Goal: Information Seeking & Learning: Learn about a topic

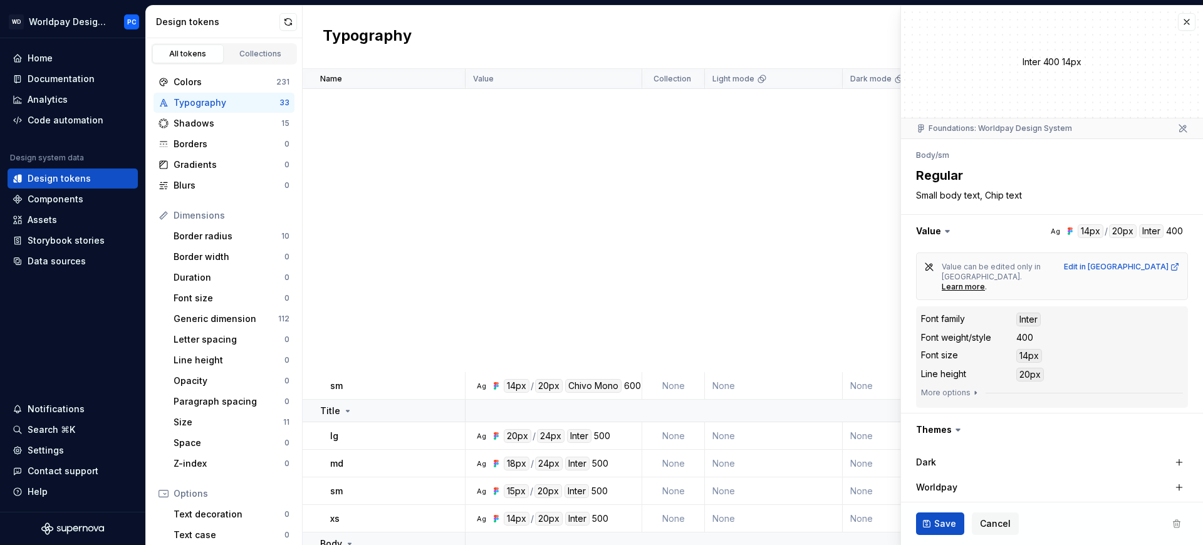
scroll to position [550, 0]
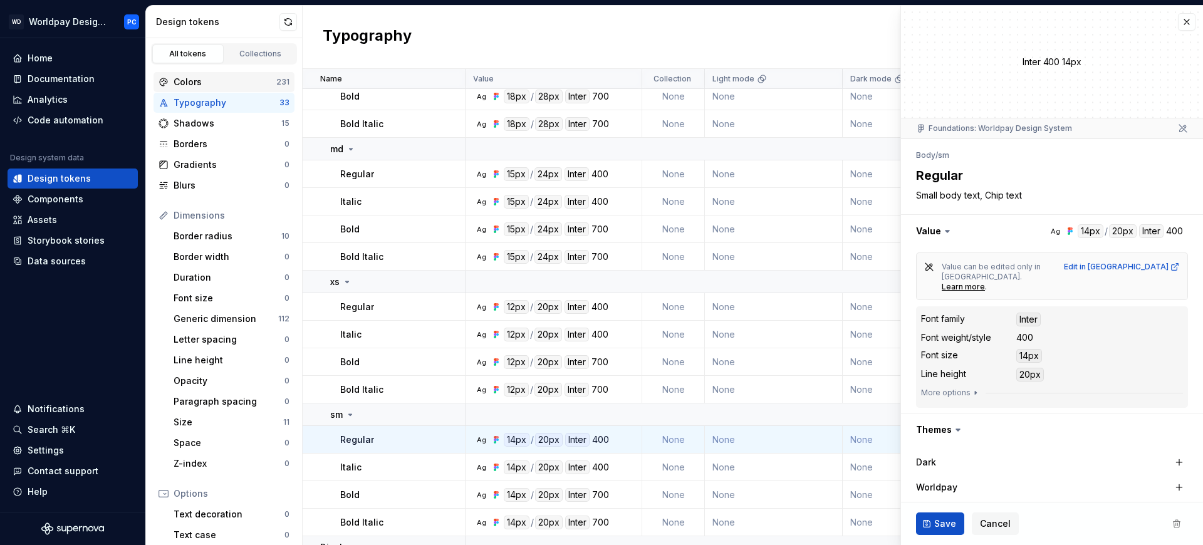
click at [209, 82] on div "Colors" at bounding box center [225, 82] width 103 height 13
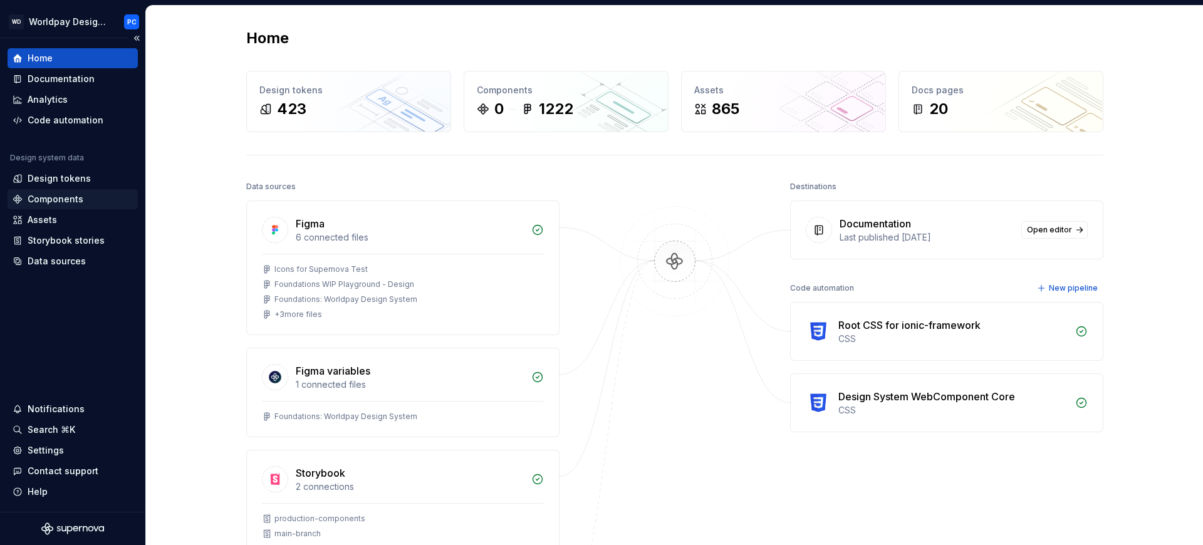
click at [73, 199] on div "Components" at bounding box center [56, 199] width 56 height 13
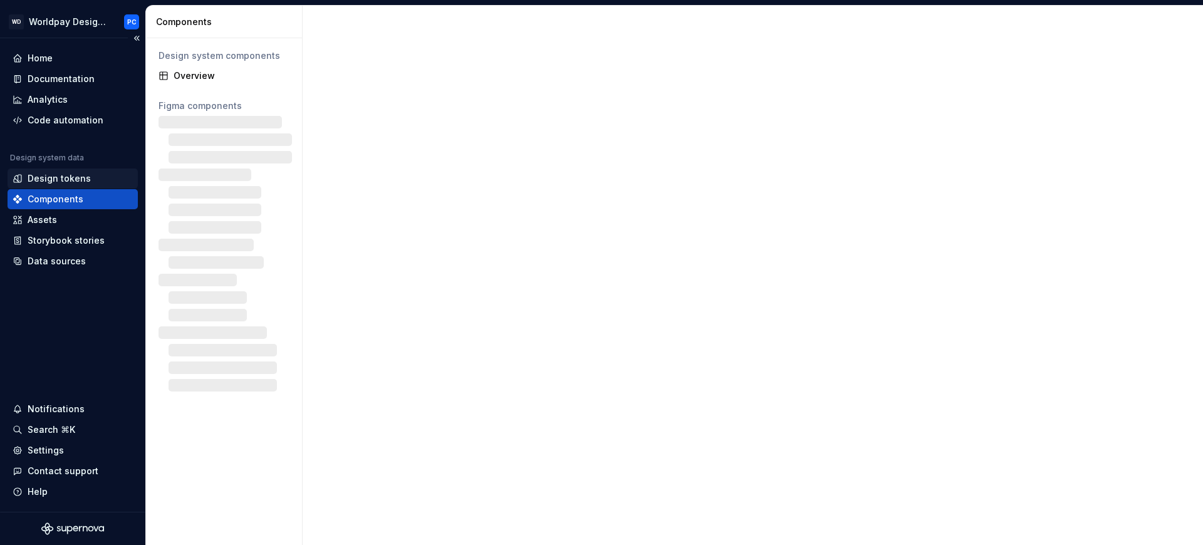
click at [76, 177] on div "Design tokens" at bounding box center [59, 178] width 63 height 13
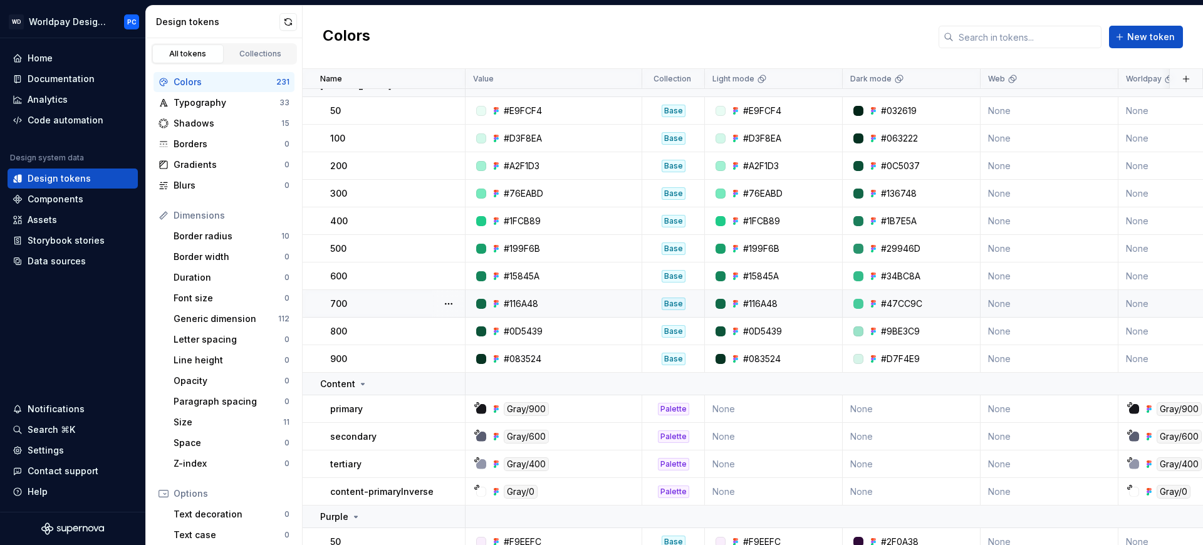
scroll to position [3496, 0]
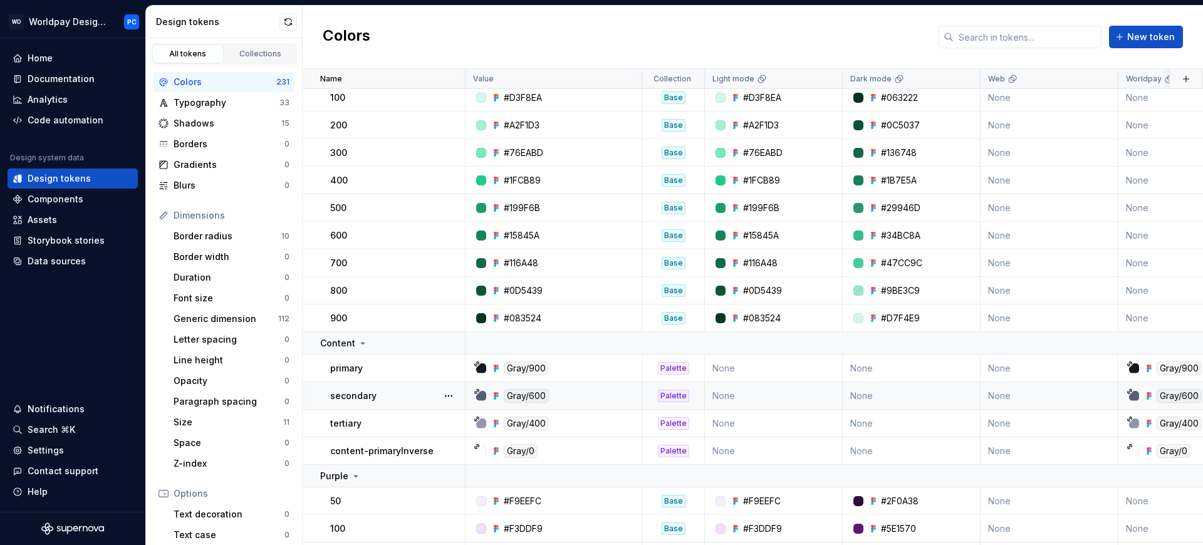
click at [395, 398] on div "secondary" at bounding box center [397, 396] width 134 height 13
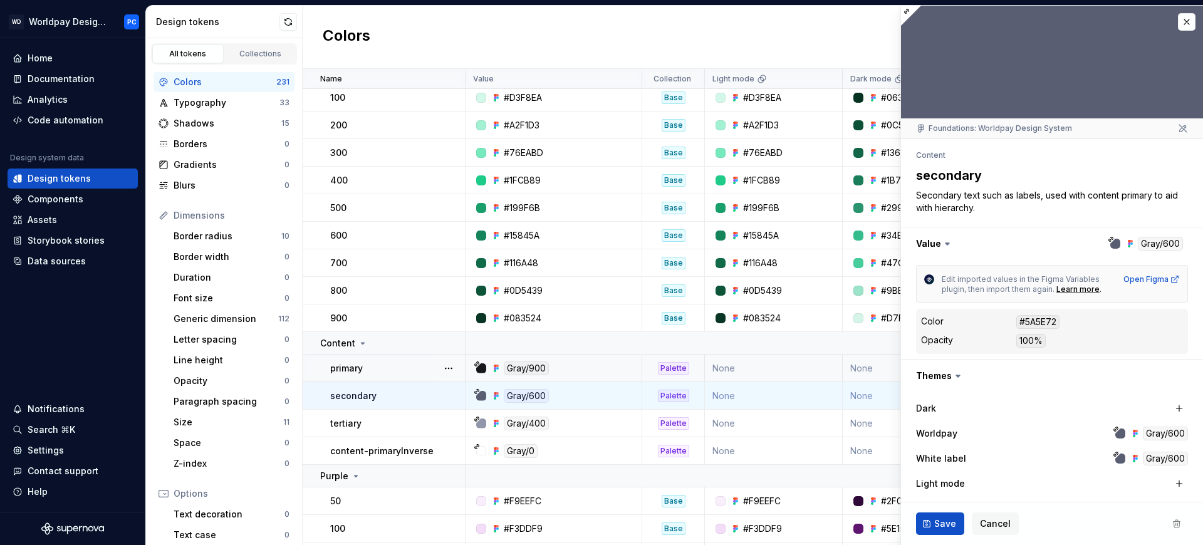
scroll to position [285, 0]
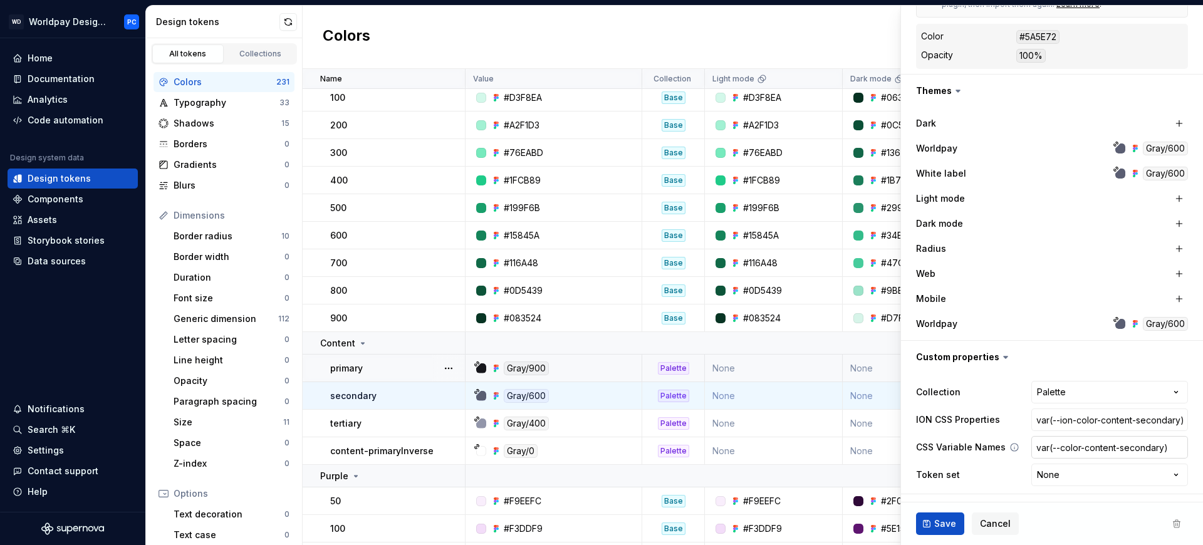
click at [1103, 446] on input "var(--color-content-secondary)" at bounding box center [1109, 447] width 157 height 23
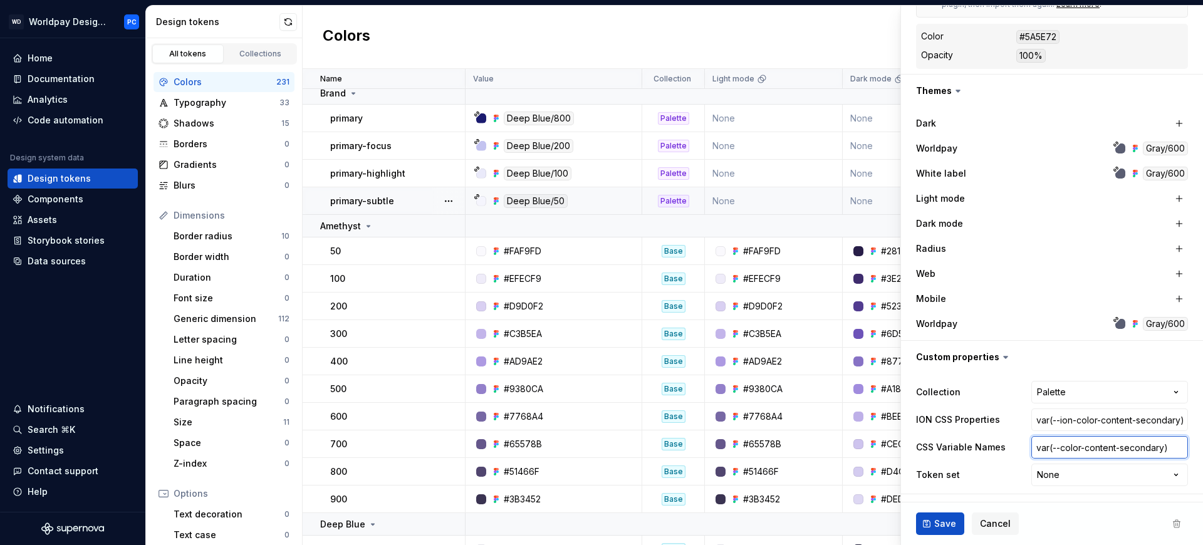
scroll to position [5468, 0]
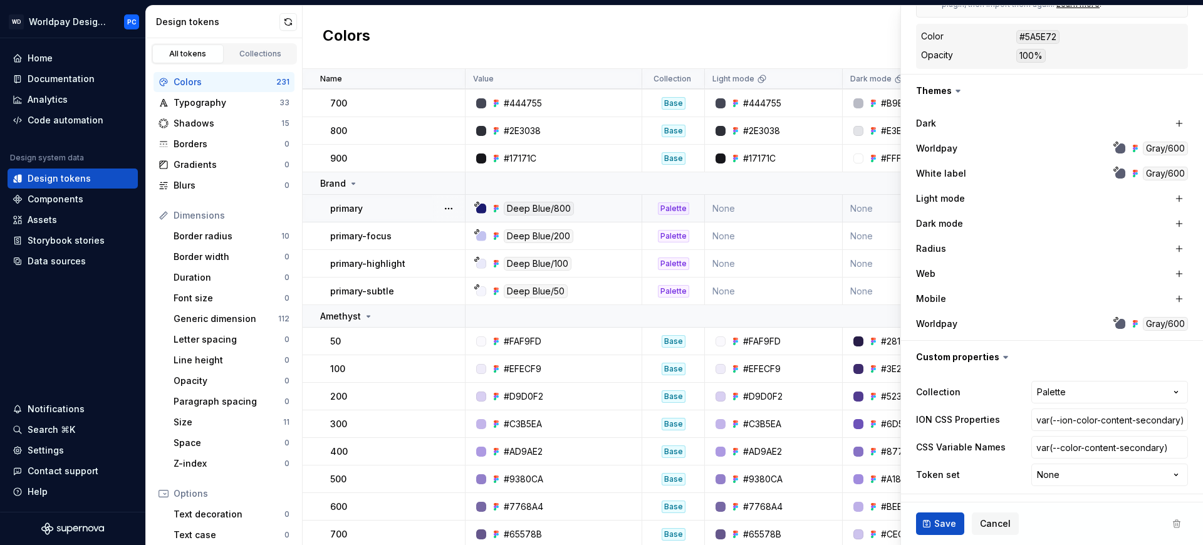
click at [382, 206] on div "primary" at bounding box center [397, 208] width 134 height 13
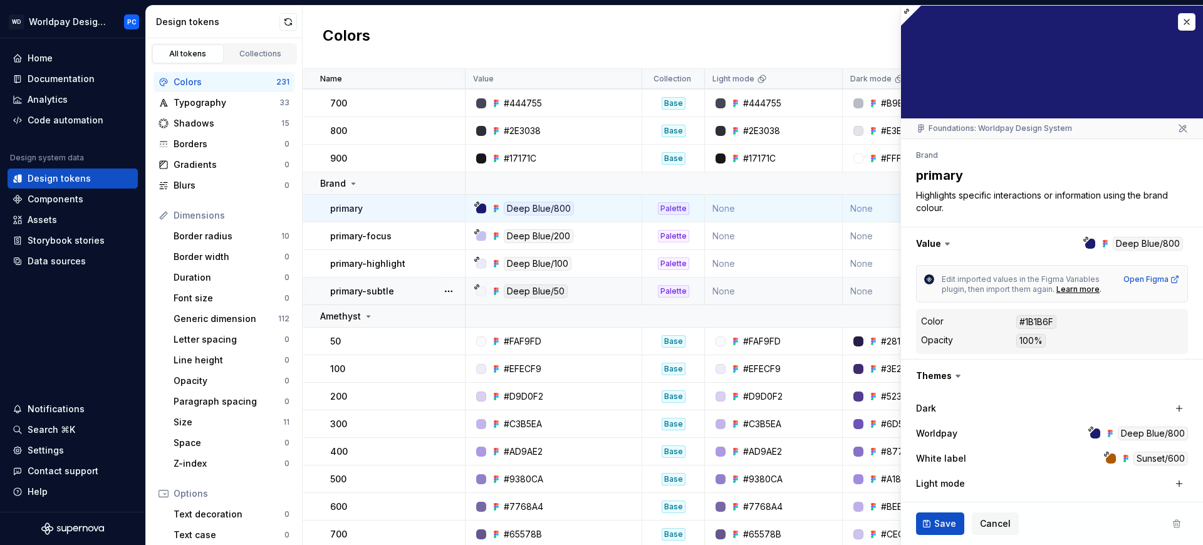
scroll to position [285, 0]
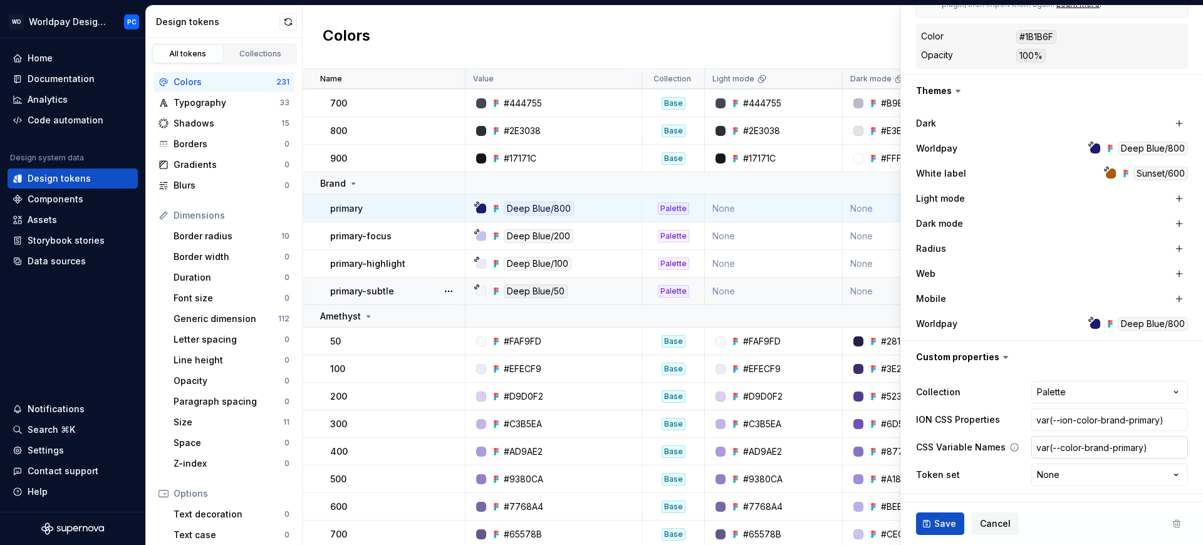
click at [1089, 452] on input "var(--color-brand-primary)" at bounding box center [1109, 447] width 157 height 23
type textarea "*"
